Goal: Transaction & Acquisition: Purchase product/service

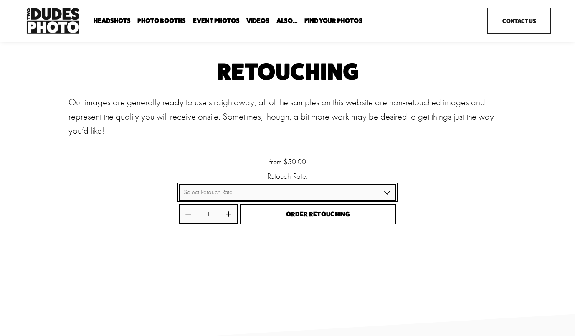
click at [386, 192] on select "Select Retouch Rate Individual Rate ($50/image) 4 Images ($150) 8 Images ($200)" at bounding box center [287, 192] width 217 height 16
select select "4 Images ($150)"
click at [179, 185] on select "Select Retouch Rate Individual Rate ($50/image) 4 Images ($150) 8 Images ($200)" at bounding box center [287, 192] width 217 height 16
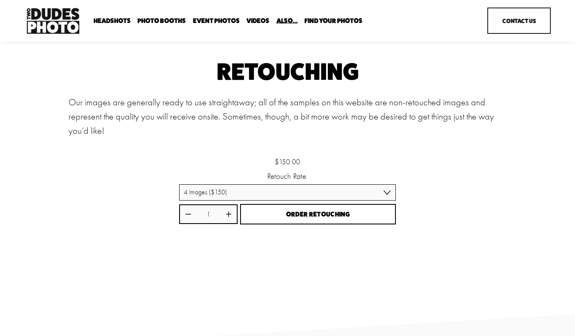
click at [293, 218] on span "Order Retouching" at bounding box center [318, 214] width 64 height 8
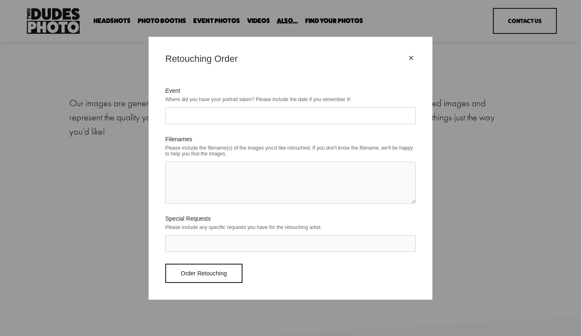
click at [205, 114] on input "Event" at bounding box center [290, 115] width 251 height 17
type input "Hilton All Suites & Focused Service conference"
click at [294, 146] on div "Please include the filename(s) of the images you'd like retouched. If you don't…" at bounding box center [290, 150] width 251 height 17
click at [265, 175] on textarea "Filenames" at bounding box center [290, 183] width 251 height 42
click at [411, 200] on textarea "Filenames" at bounding box center [290, 183] width 251 height 42
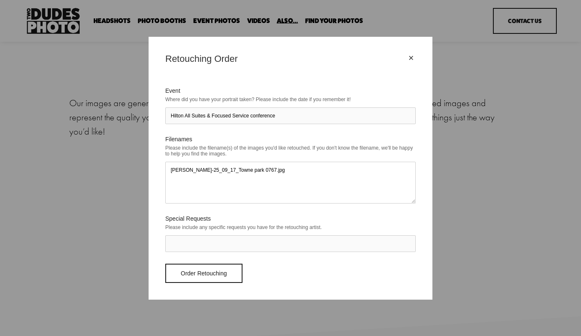
paste textarea "[PERSON_NAME]-25_09_17_Towne park 0767.jpg"
click at [278, 175] on textarea "[PERSON_NAME]-25_09_17_Towne park 0767.jpg [PERSON_NAME]-25_09_17_Towne park 07…" at bounding box center [290, 183] width 251 height 42
type textarea "[PERSON_NAME]-25_09_17_Towne park 0767.jpg [PERSON_NAME]-25_09_17_Towne park 07…"
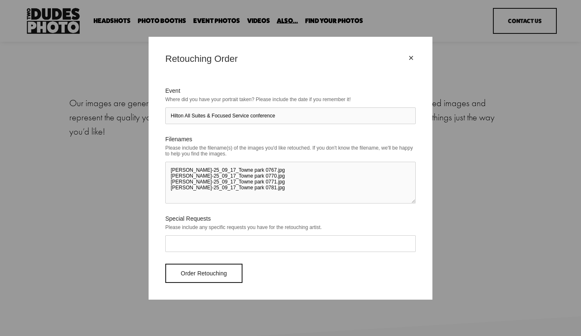
click at [263, 243] on input "Special Requests" at bounding box center [290, 243] width 251 height 17
type input "N"
click at [204, 276] on input "Order Retouching" at bounding box center [203, 272] width 77 height 19
